Goal: Find specific fact: Find contact information

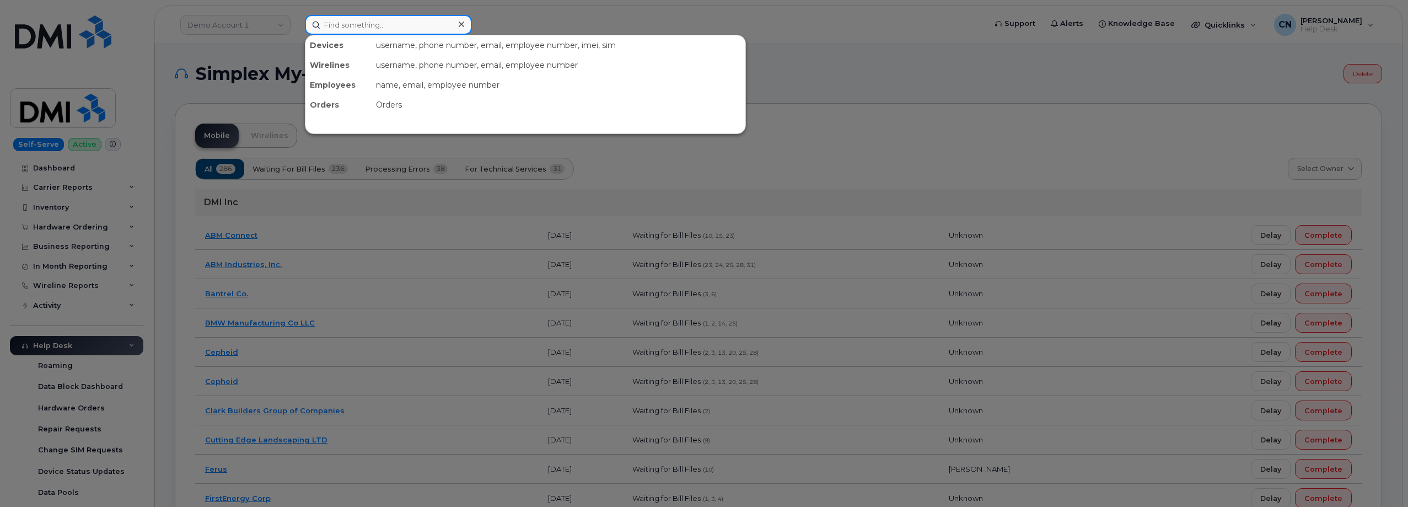
drag, startPoint x: 328, startPoint y: 17, endPoint x: 327, endPoint y: 30, distance: 13.9
click at [330, 17] on input at bounding box center [388, 25] width 167 height 20
paste input "213-418-5244"
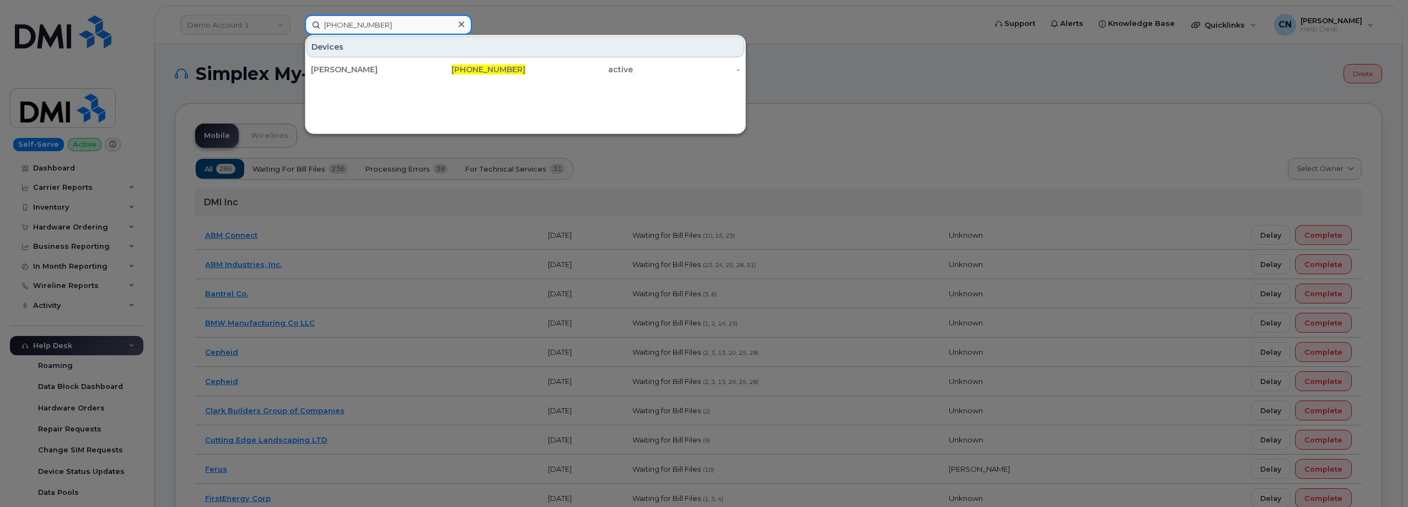
type input "213-418-5244"
drag, startPoint x: 335, startPoint y: 65, endPoint x: 286, endPoint y: 120, distance: 73.8
click at [335, 65] on div "[PERSON_NAME]" at bounding box center [364, 69] width 107 height 11
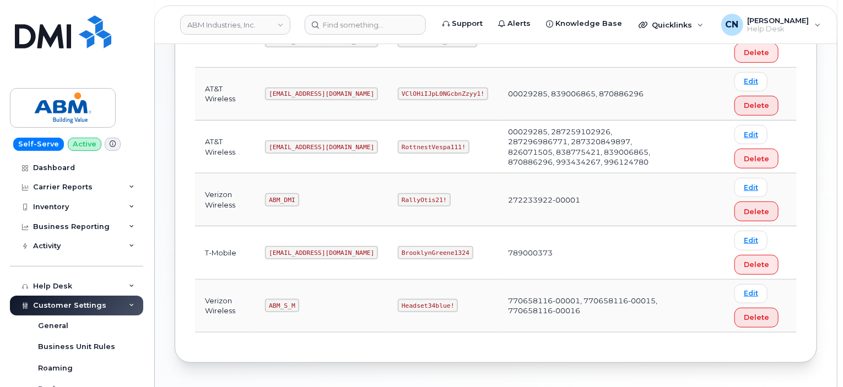
scroll to position [228, 0]
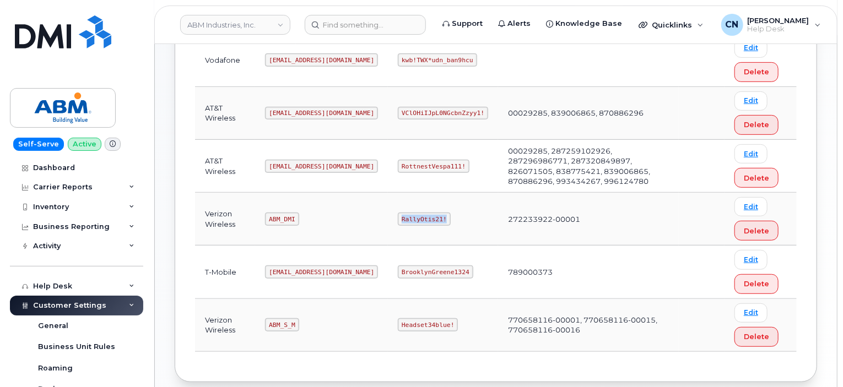
drag, startPoint x: 359, startPoint y: 218, endPoint x: 468, endPoint y: 207, distance: 109.1
click at [449, 211] on td "RallyOtis21!" at bounding box center [443, 219] width 110 height 53
copy code "RallyOtis21!"
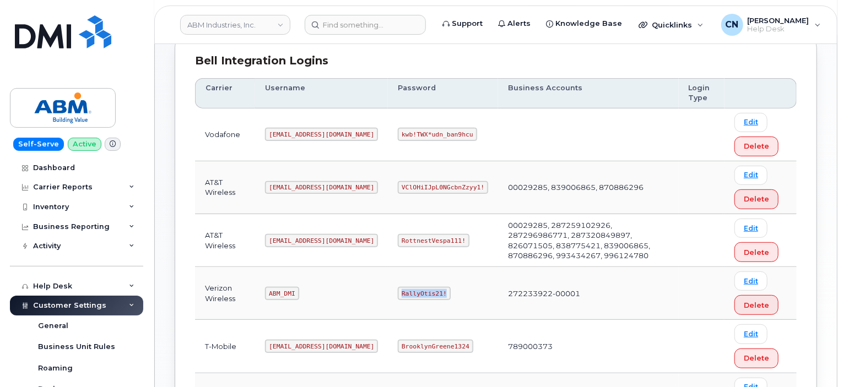
scroll to position [173, 0]
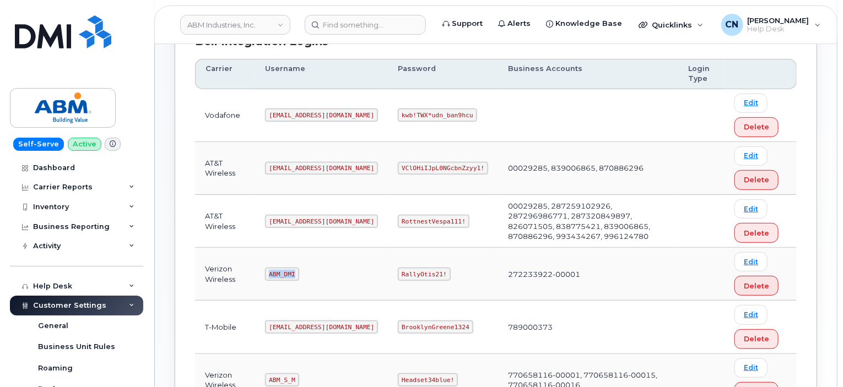
drag, startPoint x: 300, startPoint y: 273, endPoint x: 258, endPoint y: 273, distance: 42.4
click at [258, 273] on td "ABM_DMI" at bounding box center [321, 274] width 133 height 53
copy code "ABM_DMI"
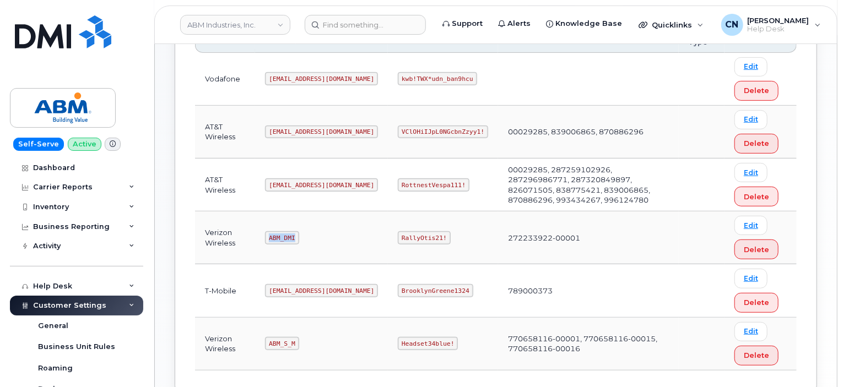
scroll to position [228, 0]
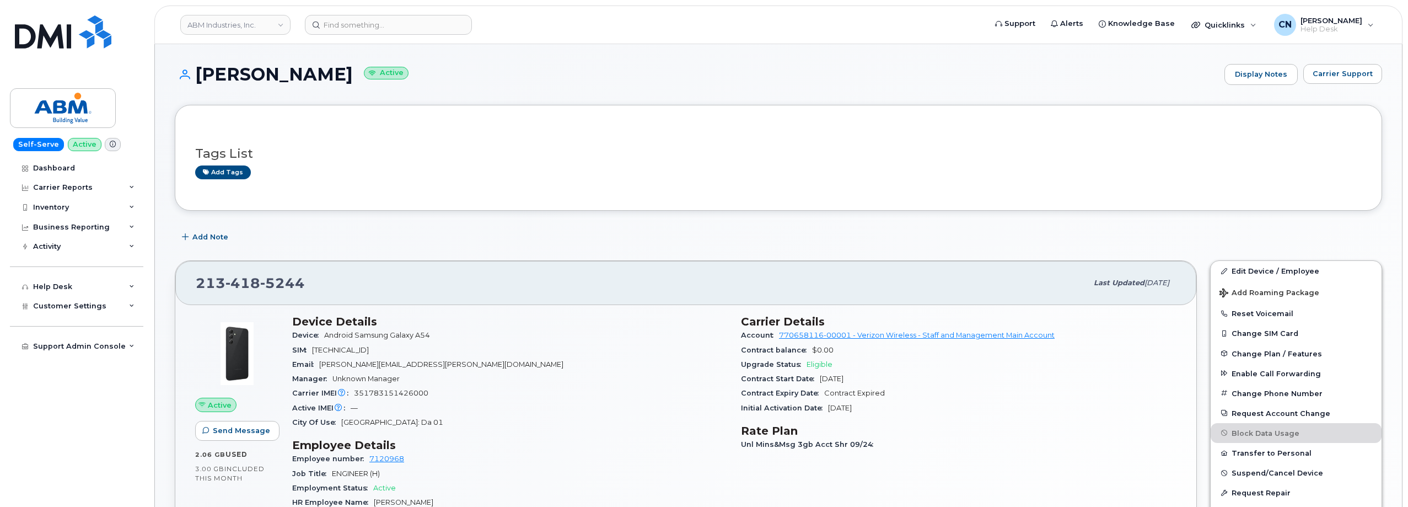
click at [378, 230] on div "Add Note" at bounding box center [778, 237] width 1207 height 20
click at [1339, 75] on span "Carrier Support" at bounding box center [1342, 73] width 60 height 10
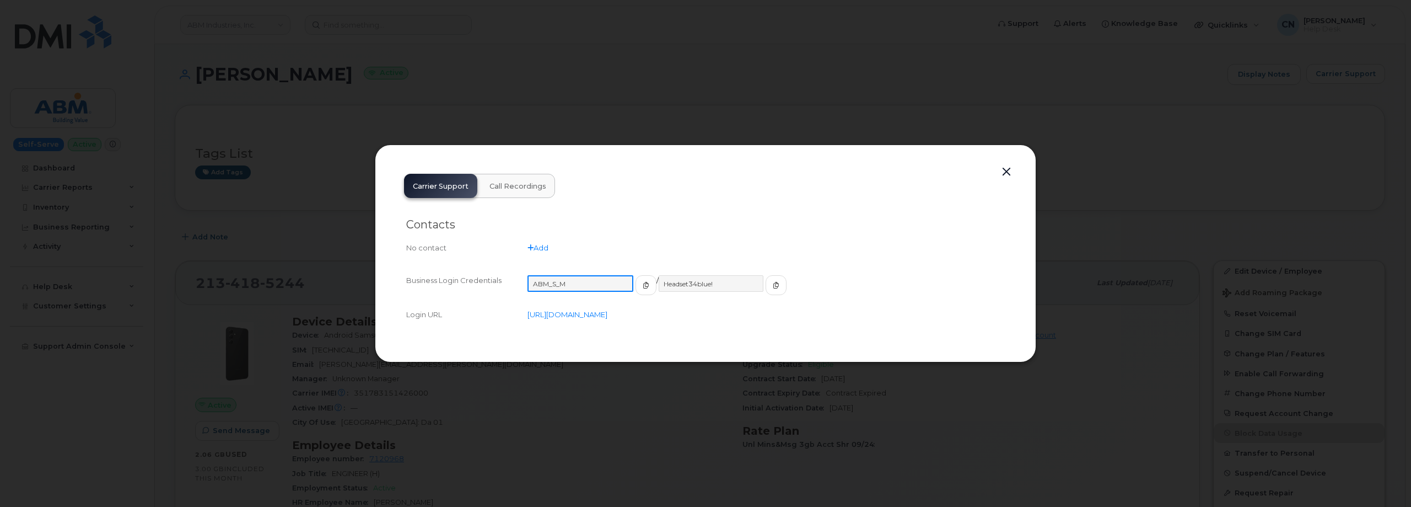
drag, startPoint x: 586, startPoint y: 289, endPoint x: 376, endPoint y: 255, distance: 213.3
click at [391, 272] on div "Carrier Support Call Recordings Contacts No contact Add Business Login Credenti…" at bounding box center [705, 252] width 661 height 217
click at [764, 278] on button "button" at bounding box center [774, 285] width 21 height 20
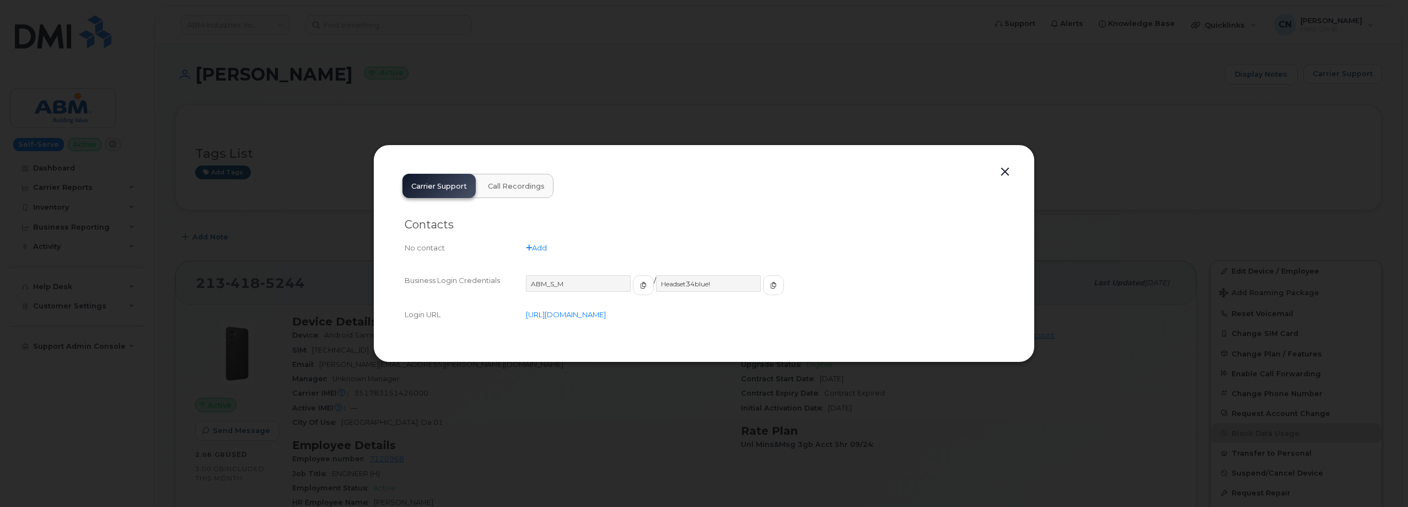
click at [1004, 172] on button "button" at bounding box center [1004, 171] width 17 height 15
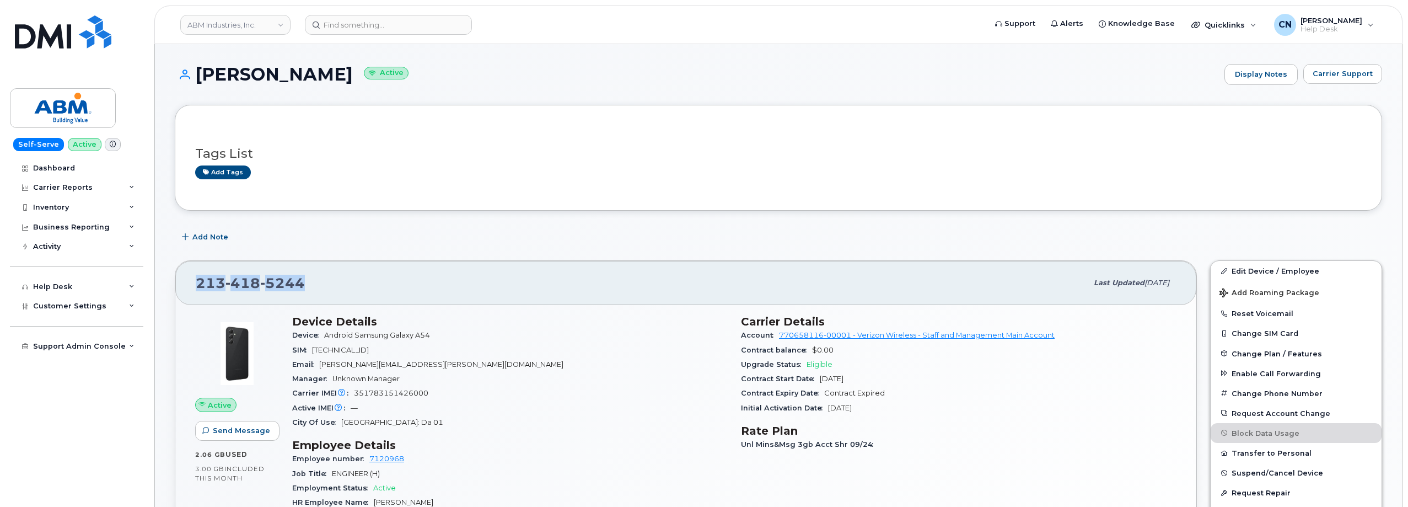
drag, startPoint x: 310, startPoint y: 288, endPoint x: 196, endPoint y: 290, distance: 114.7
click at [196, 292] on div "[PHONE_NUMBER]" at bounding box center [641, 282] width 891 height 23
copy span "[PHONE_NUMBER]"
